Goal: Check status: Check status

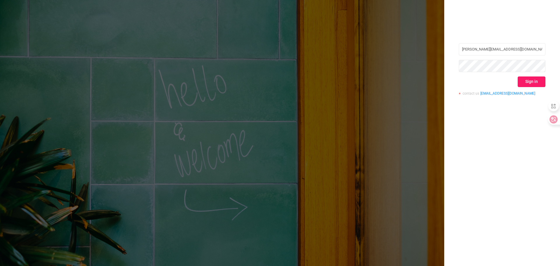
click at [525, 81] on button "Sign in" at bounding box center [531, 81] width 28 height 10
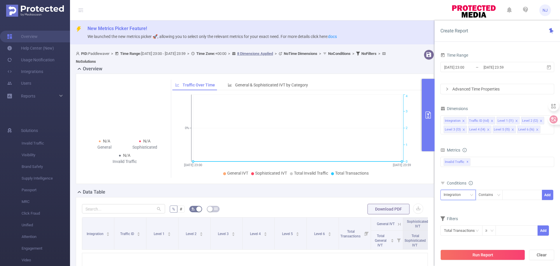
click at [456, 194] on div "Integration" at bounding box center [453, 195] width 21 height 10
click at [465, 68] on input "[DATE] 23:00" at bounding box center [466, 67] width 47 height 8
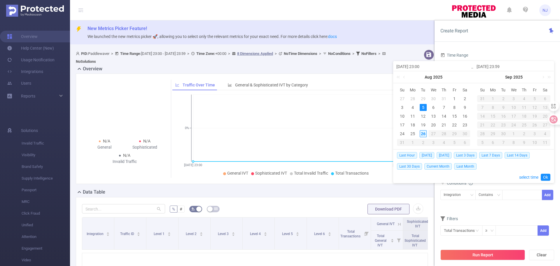
click at [421, 133] on div "26" at bounding box center [422, 133] width 7 height 7
type input "[DATE] 23:00"
type input "[DATE] 23:59"
type input "[DATE] 23:00"
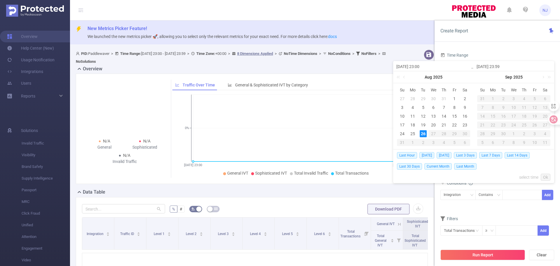
type input "[DATE] 23:59"
click at [525, 177] on link "select time" at bounding box center [528, 176] width 19 height 11
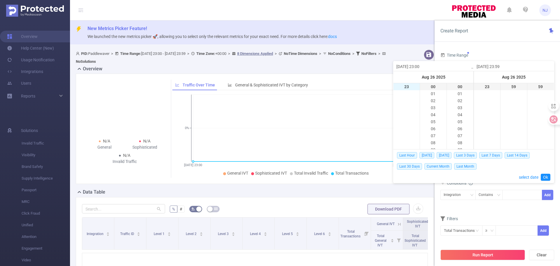
scroll to position [0, 0]
click at [403, 87] on li "00" at bounding box center [406, 86] width 26 height 7
type input "[DATE] 00:00"
click at [546, 177] on link "Ok" at bounding box center [545, 176] width 10 height 7
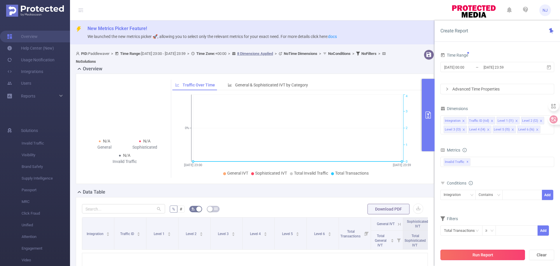
click at [498, 256] on button "Run Report" at bounding box center [482, 254] width 85 height 10
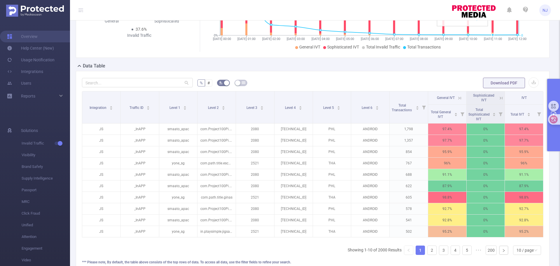
scroll to position [114, 0]
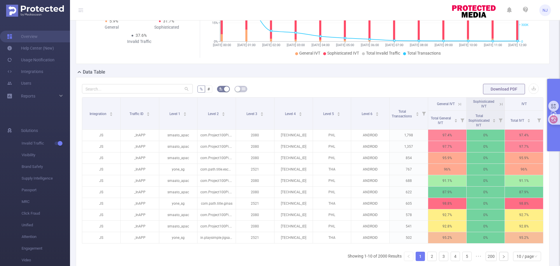
click at [556, 140] on button "primary" at bounding box center [553, 115] width 13 height 72
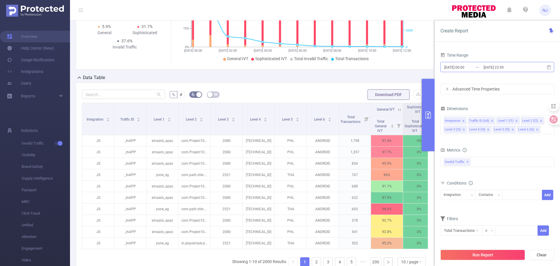
click at [464, 66] on input "[DATE] 00:00" at bounding box center [466, 67] width 47 height 8
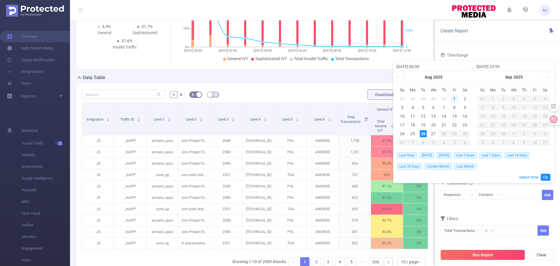
click at [454, 96] on div "1" at bounding box center [454, 98] width 7 height 7
click at [455, 98] on div "1" at bounding box center [454, 98] width 7 height 7
type input "[DATE] 00:00"
type input "[DATE] 23:59"
type input "[DATE] 00:00"
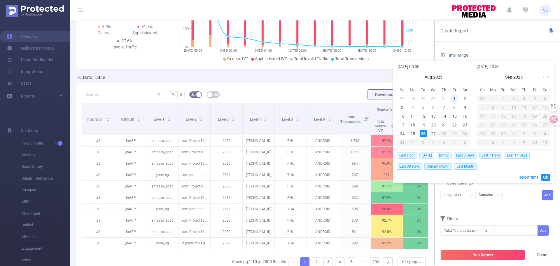
type input "[DATE] 23:59"
click at [455, 98] on div "1" at bounding box center [454, 98] width 7 height 7
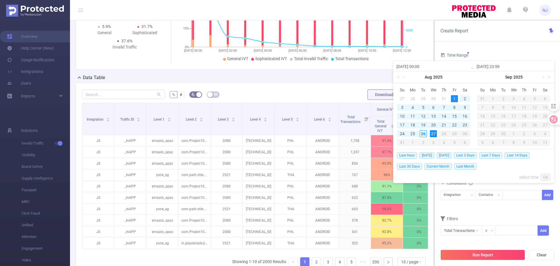
click at [435, 135] on div "27" at bounding box center [433, 133] width 7 height 7
type input "[DATE] 13:00"
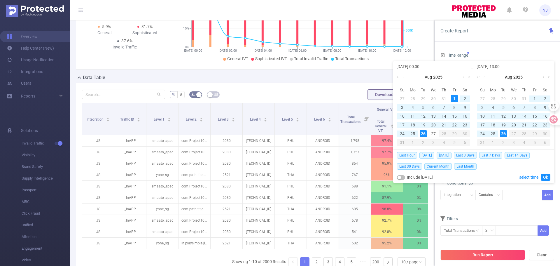
click at [454, 99] on div "1" at bounding box center [454, 98] width 7 height 7
click at [433, 133] on div "27" at bounding box center [433, 133] width 7 height 7
click at [543, 178] on link "Ok" at bounding box center [545, 176] width 10 height 7
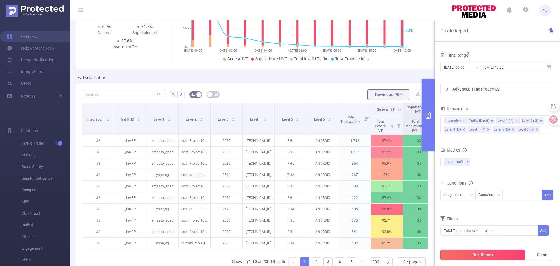
click at [498, 256] on button "Run Report" at bounding box center [482, 254] width 85 height 10
